Goal: Obtain resource: Obtain resource

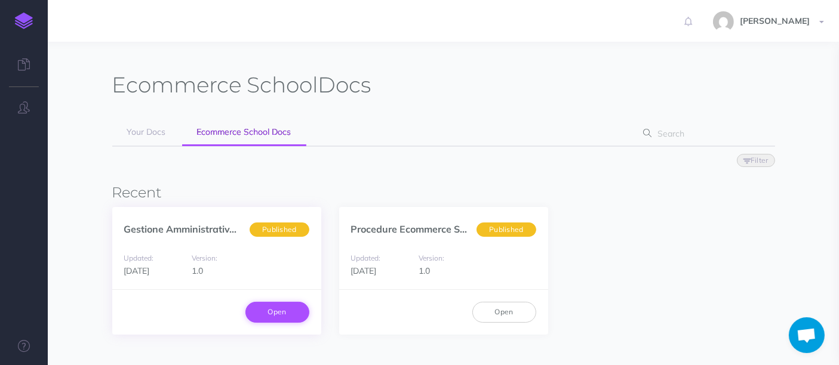
click at [259, 307] on link "Open" at bounding box center [277, 312] width 64 height 20
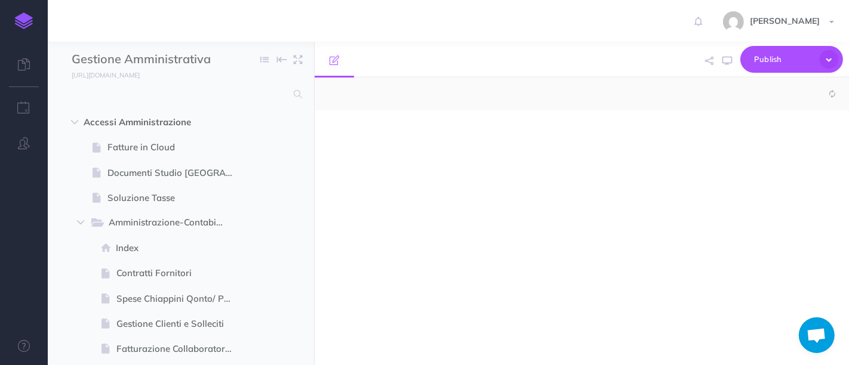
select select "null"
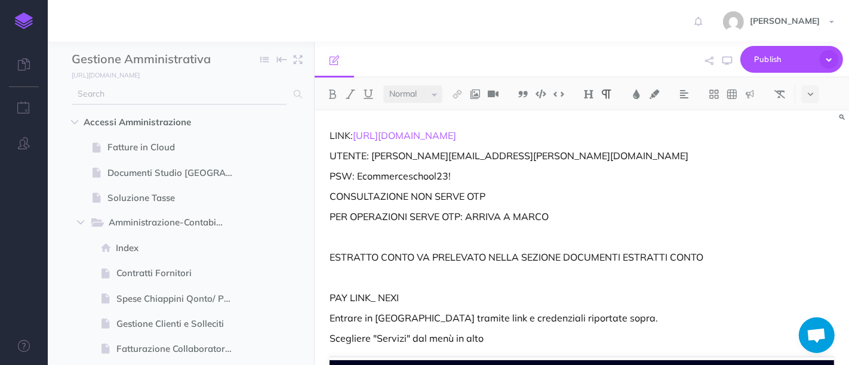
click at [149, 90] on input "text" at bounding box center [179, 94] width 215 height 21
type input "nexi"
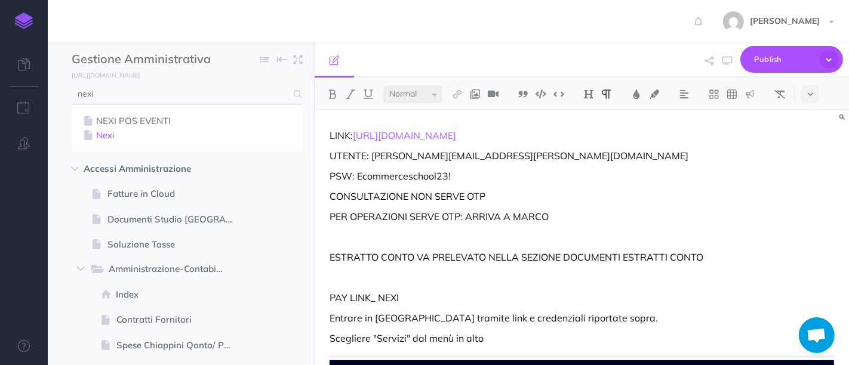
click at [117, 134] on link "Nexi" at bounding box center [187, 135] width 212 height 14
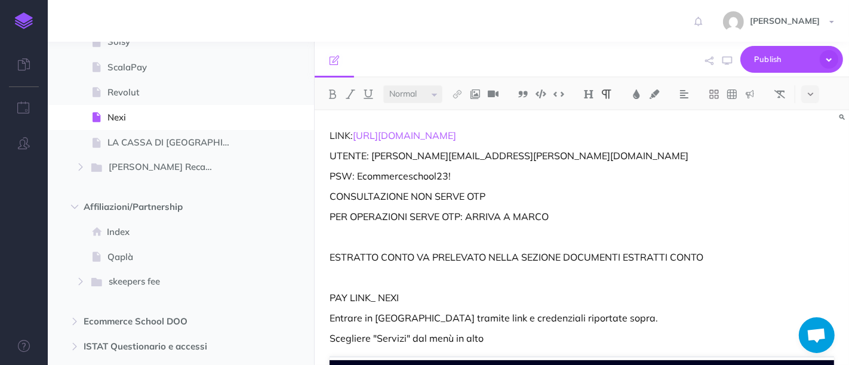
scroll to position [1074, 0]
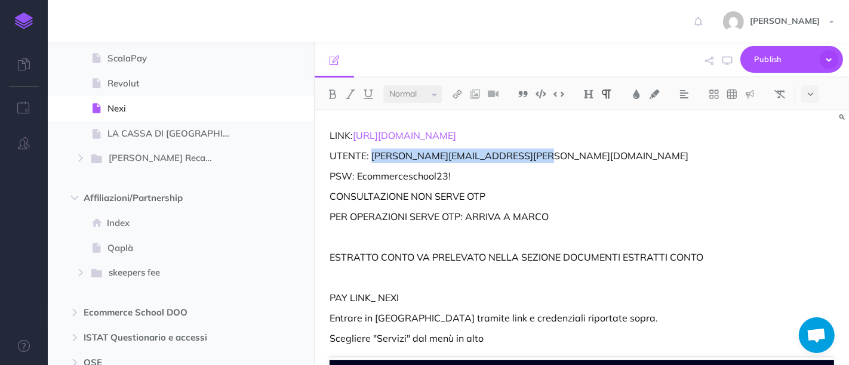
drag, startPoint x: 371, startPoint y: 158, endPoint x: 530, endPoint y: 156, distance: 158.8
click at [530, 156] on p "UTENTE: [PERSON_NAME][EMAIL_ADDRESS][PERSON_NAME][DOMAIN_NAME]" at bounding box center [581, 156] width 504 height 14
copy p "[PERSON_NAME][EMAIL_ADDRESS][PERSON_NAME][DOMAIN_NAME]"
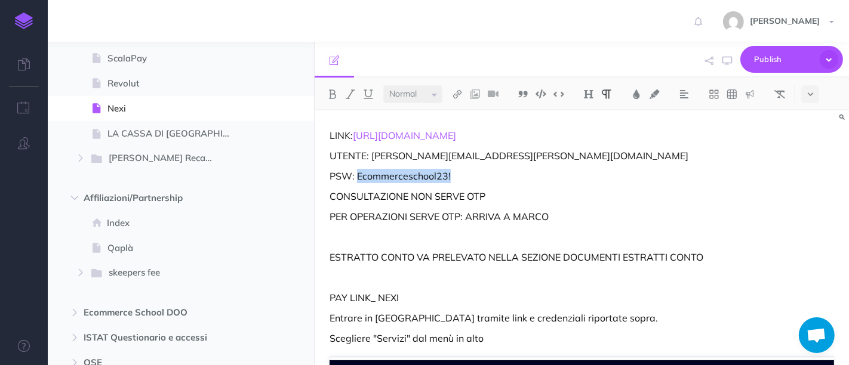
drag, startPoint x: 466, startPoint y: 177, endPoint x: 356, endPoint y: 174, distance: 109.9
click at [356, 174] on p "PSW: Ecommerceschool23!" at bounding box center [581, 176] width 504 height 14
copy p "Ecommerceschool23!"
